Goal: Information Seeking & Learning: Learn about a topic

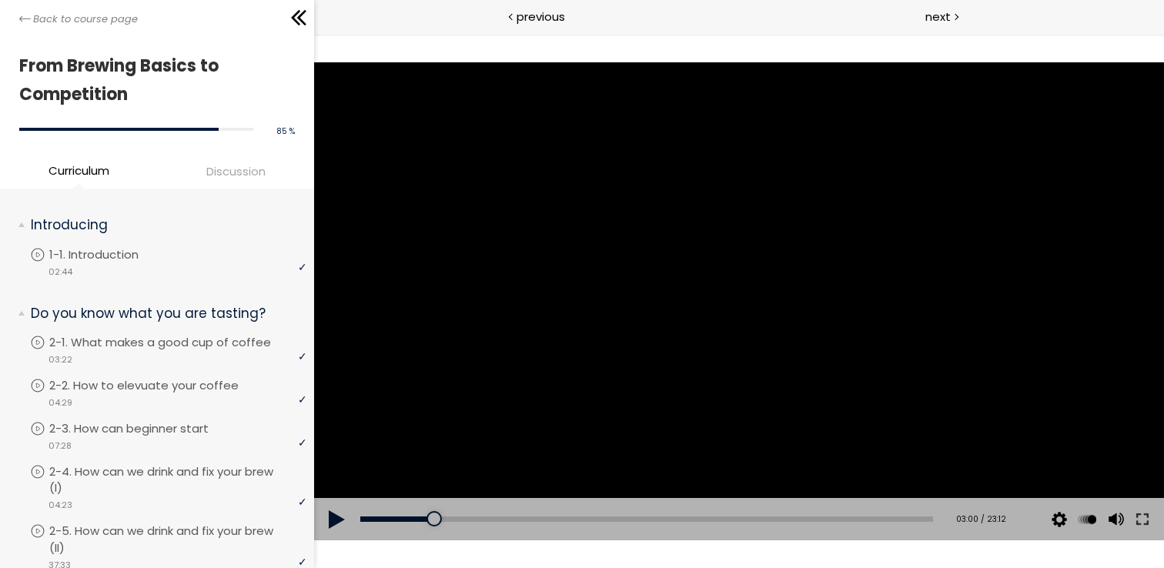
scroll to position [1727, 0]
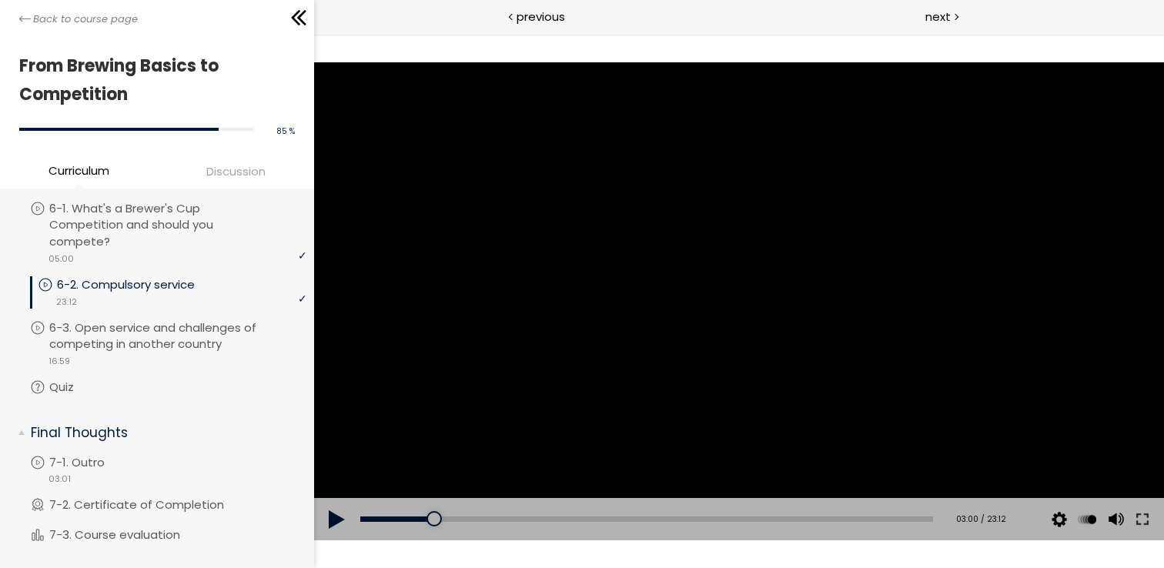
click at [639, 233] on div at bounding box center [739, 301] width 850 height 478
click at [749, 285] on div at bounding box center [740, 301] width 62 height 62
click at [684, 230] on div at bounding box center [739, 301] width 850 height 478
click at [521, 268] on div at bounding box center [739, 301] width 850 height 478
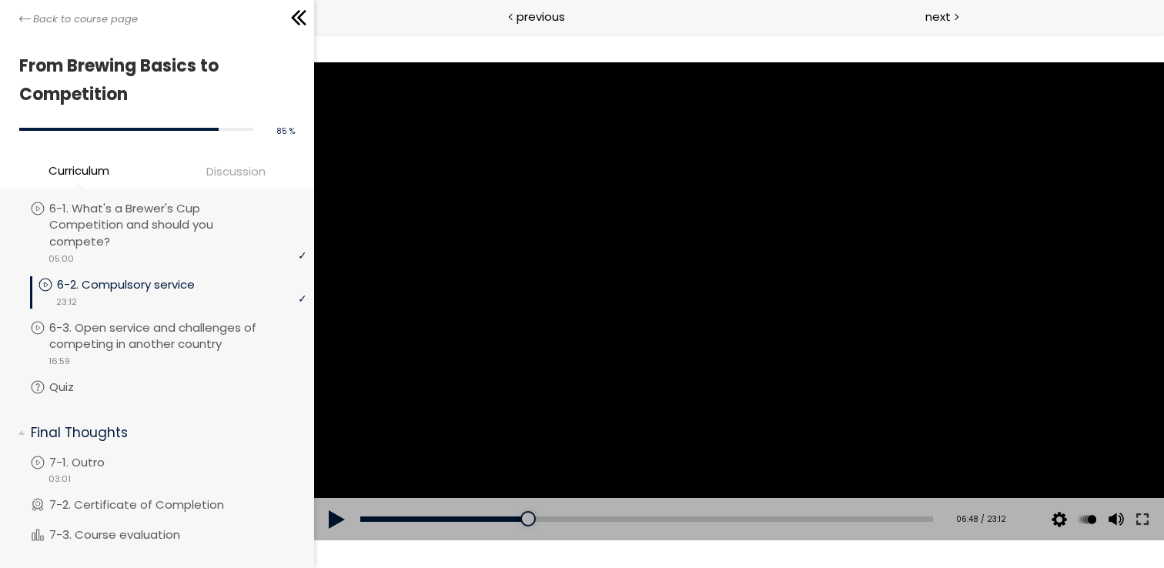
click at [596, 268] on div at bounding box center [739, 301] width 850 height 478
click at [820, 150] on div at bounding box center [739, 301] width 850 height 478
click at [753, 209] on div at bounding box center [739, 301] width 850 height 478
click at [552, 164] on div at bounding box center [739, 301] width 850 height 478
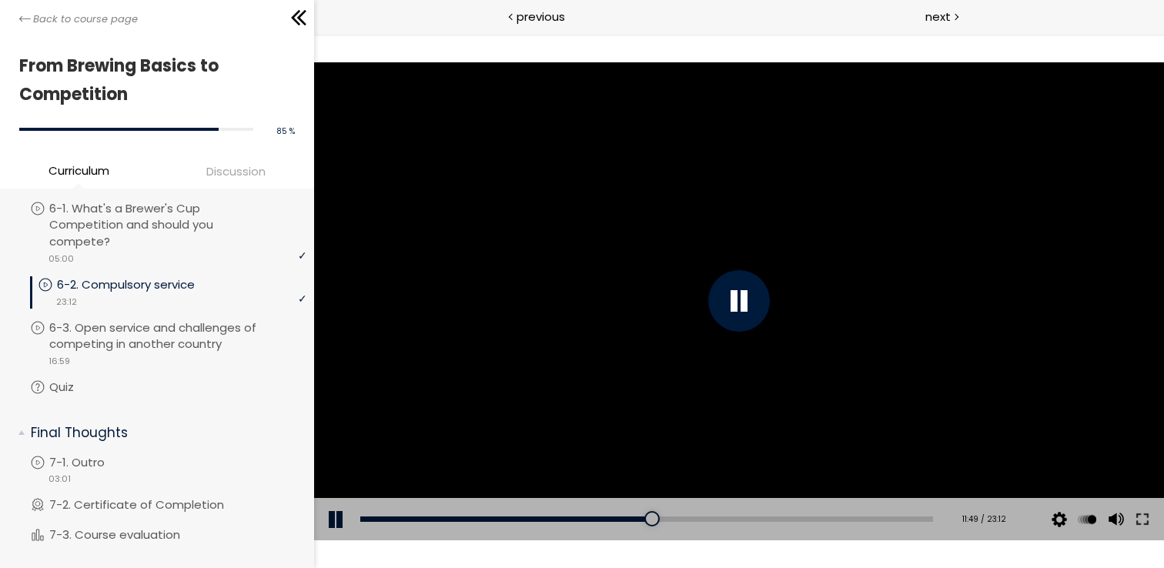
click at [552, 164] on div at bounding box center [739, 301] width 850 height 478
click at [576, 230] on div at bounding box center [739, 301] width 850 height 478
click at [573, 253] on div at bounding box center [739, 301] width 850 height 478
click at [609, 287] on div at bounding box center [739, 301] width 850 height 478
click at [740, 296] on div at bounding box center [740, 301] width 62 height 62
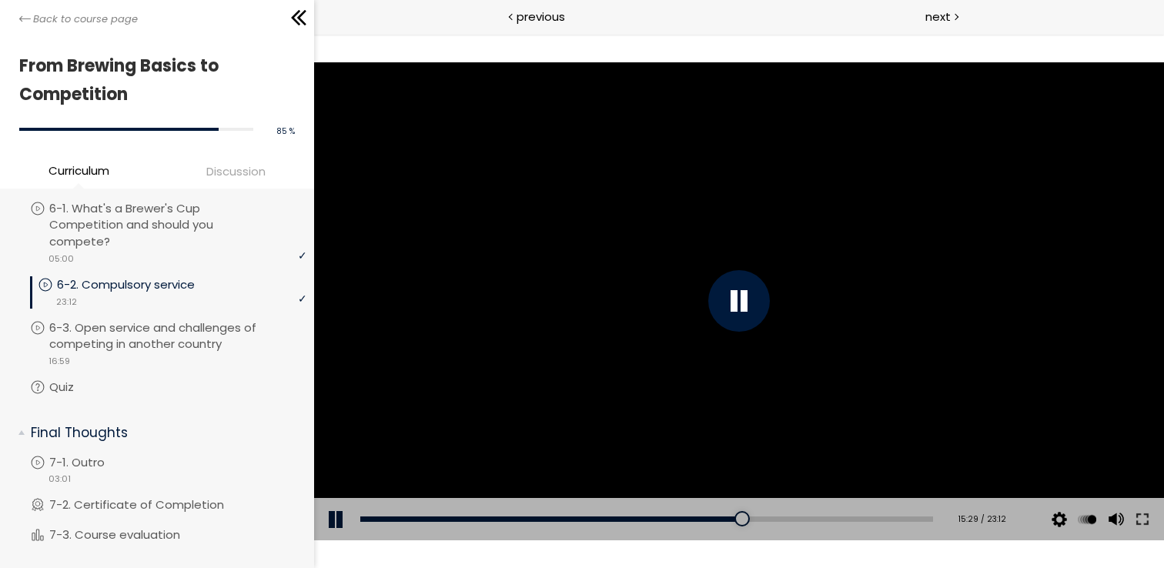
click at [654, 283] on div at bounding box center [739, 301] width 850 height 478
click at [740, 297] on div at bounding box center [740, 301] width 62 height 62
click at [740, 297] on div at bounding box center [739, 301] width 850 height 478
click at [744, 288] on div at bounding box center [740, 301] width 62 height 62
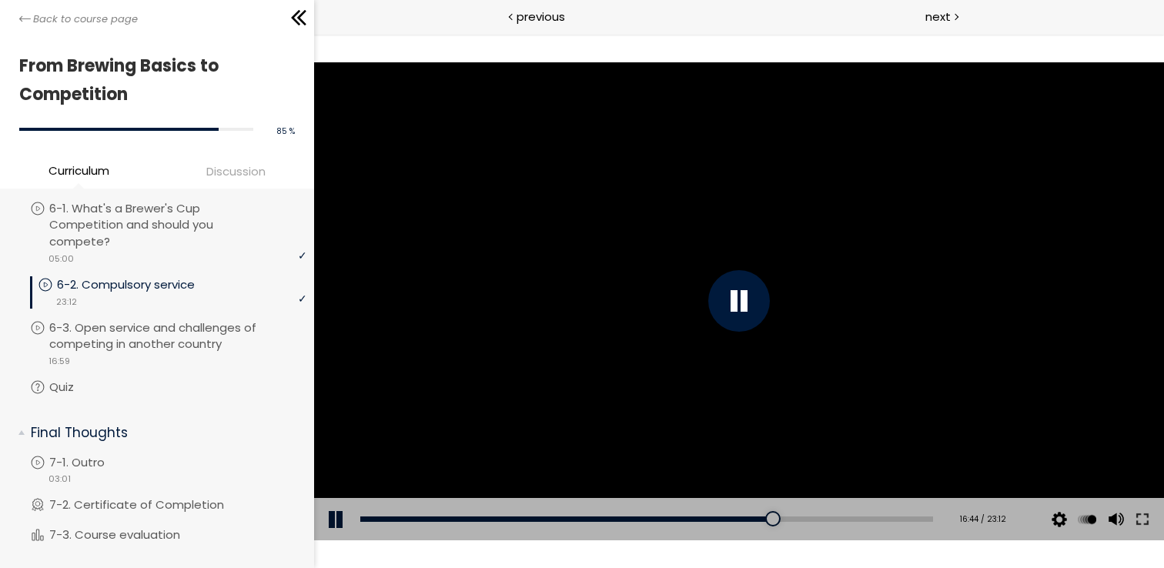
click at [659, 233] on div at bounding box center [739, 301] width 850 height 478
click at [625, 322] on div at bounding box center [739, 301] width 850 height 478
click at [756, 300] on div at bounding box center [740, 301] width 62 height 62
click at [736, 297] on div at bounding box center [740, 301] width 62 height 62
click at [739, 298] on div at bounding box center [740, 301] width 62 height 62
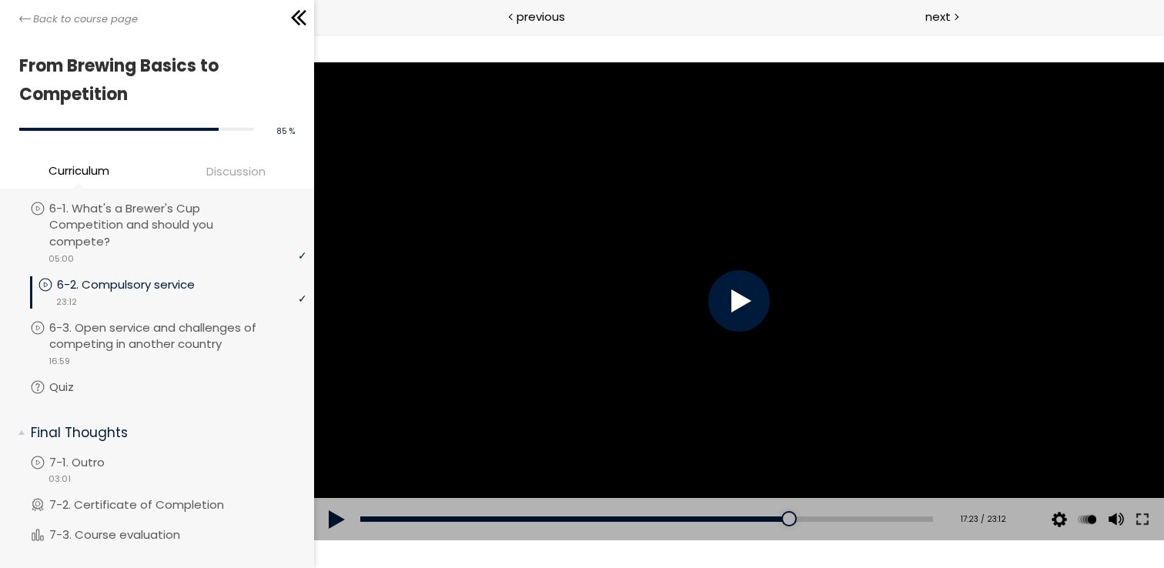
click at [739, 298] on div at bounding box center [740, 301] width 62 height 62
click at [739, 297] on div at bounding box center [740, 301] width 62 height 62
click at [739, 297] on div at bounding box center [739, 301] width 850 height 478
click at [739, 297] on div at bounding box center [740, 301] width 62 height 62
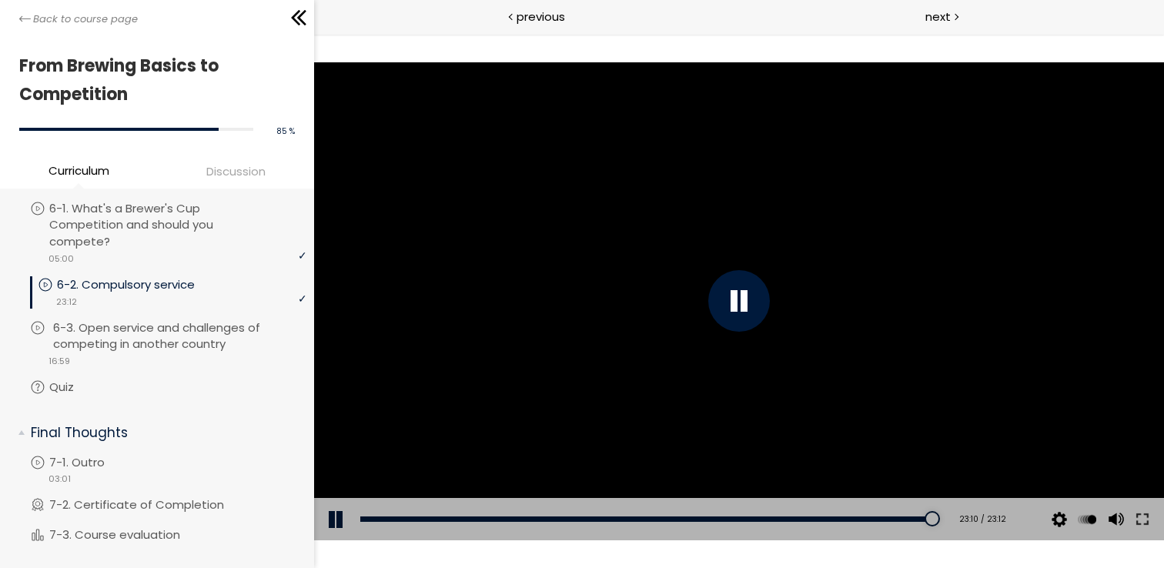
click at [182, 353] on p "6-3. Open service and challenges of competing in another country" at bounding box center [181, 337] width 257 height 34
